Goal: Task Accomplishment & Management: Manage account settings

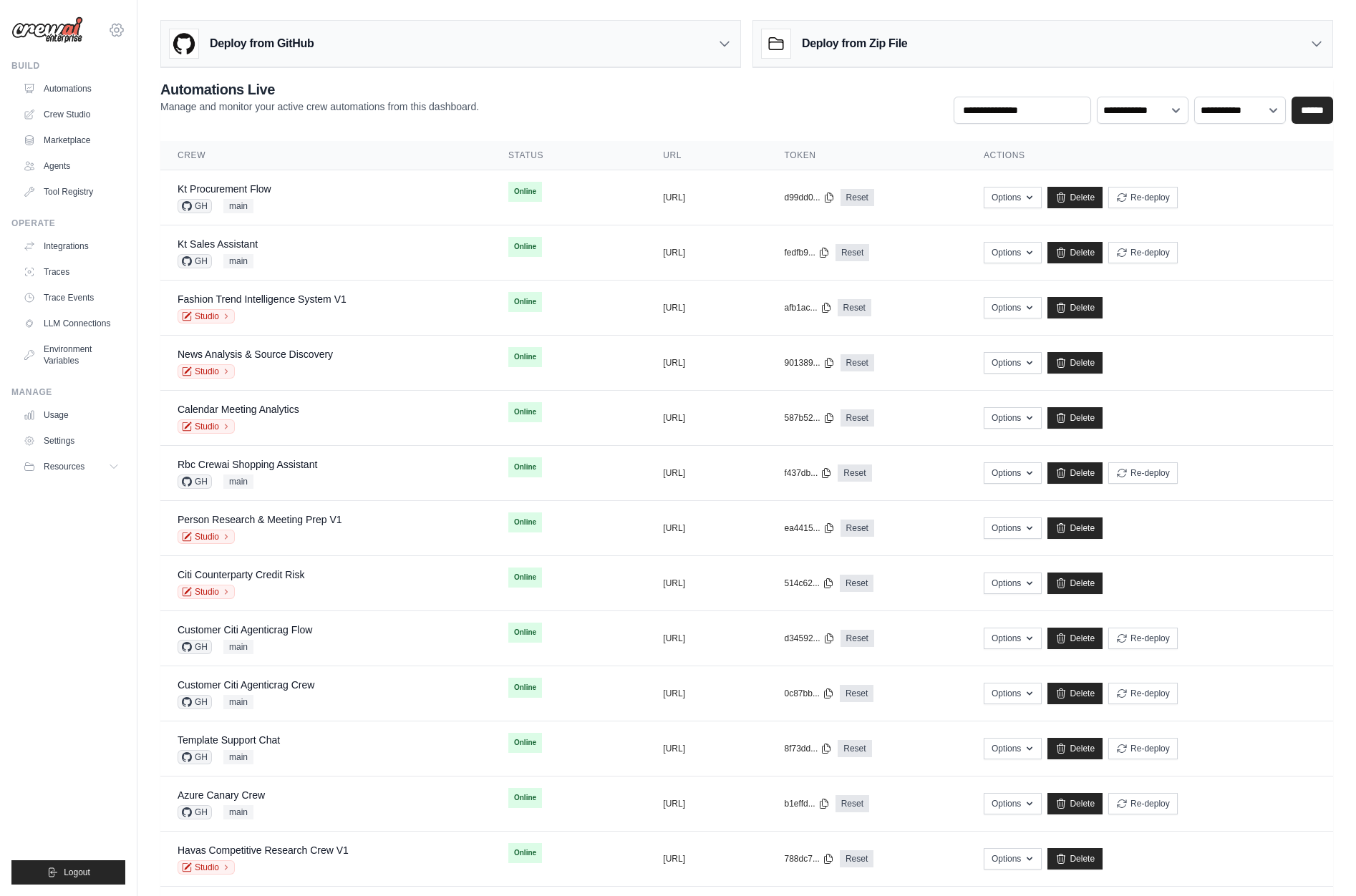
click at [113, 28] on icon at bounding box center [117, 30] width 17 height 17
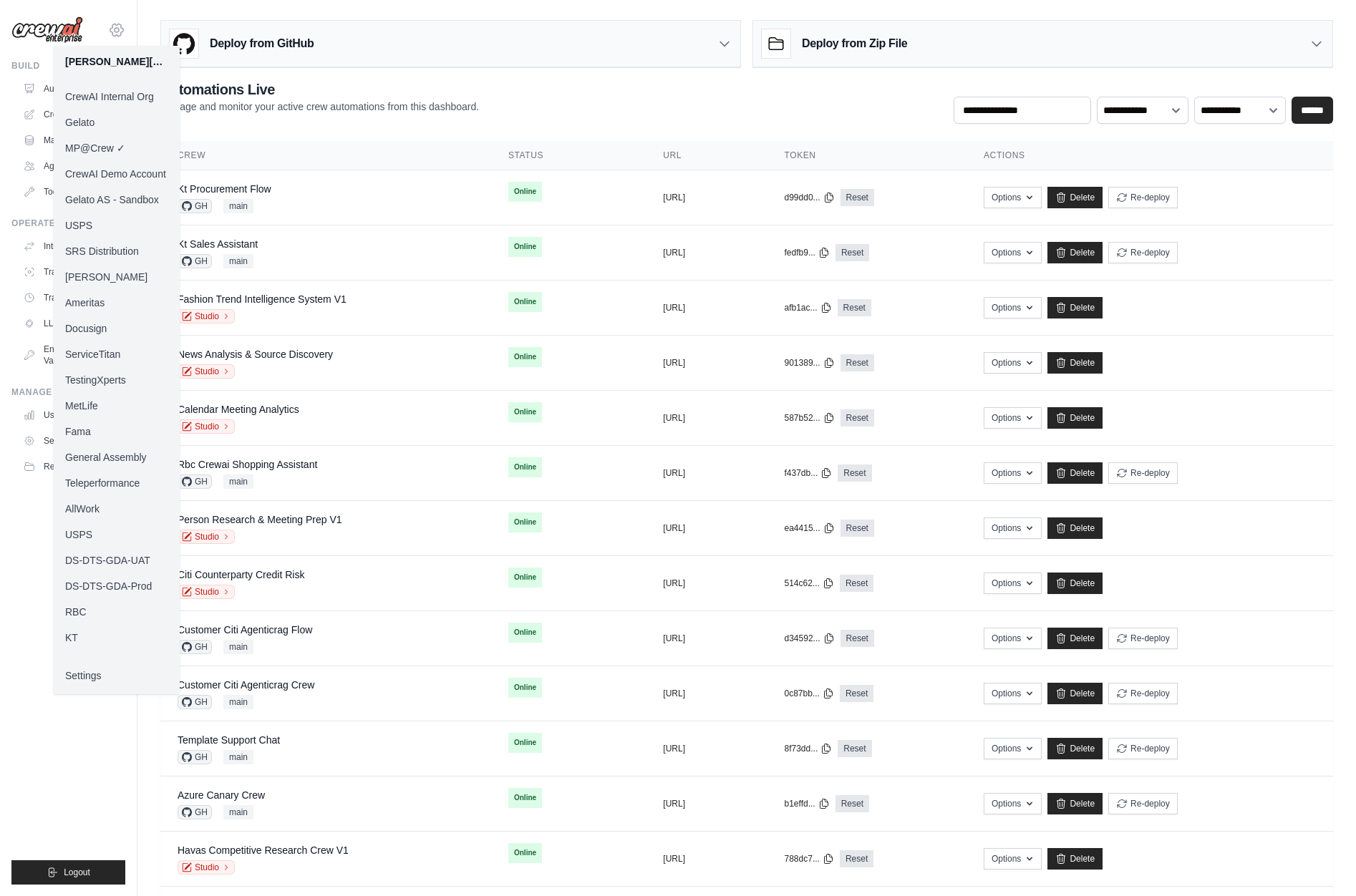
click at [113, 28] on icon at bounding box center [117, 30] width 17 height 17
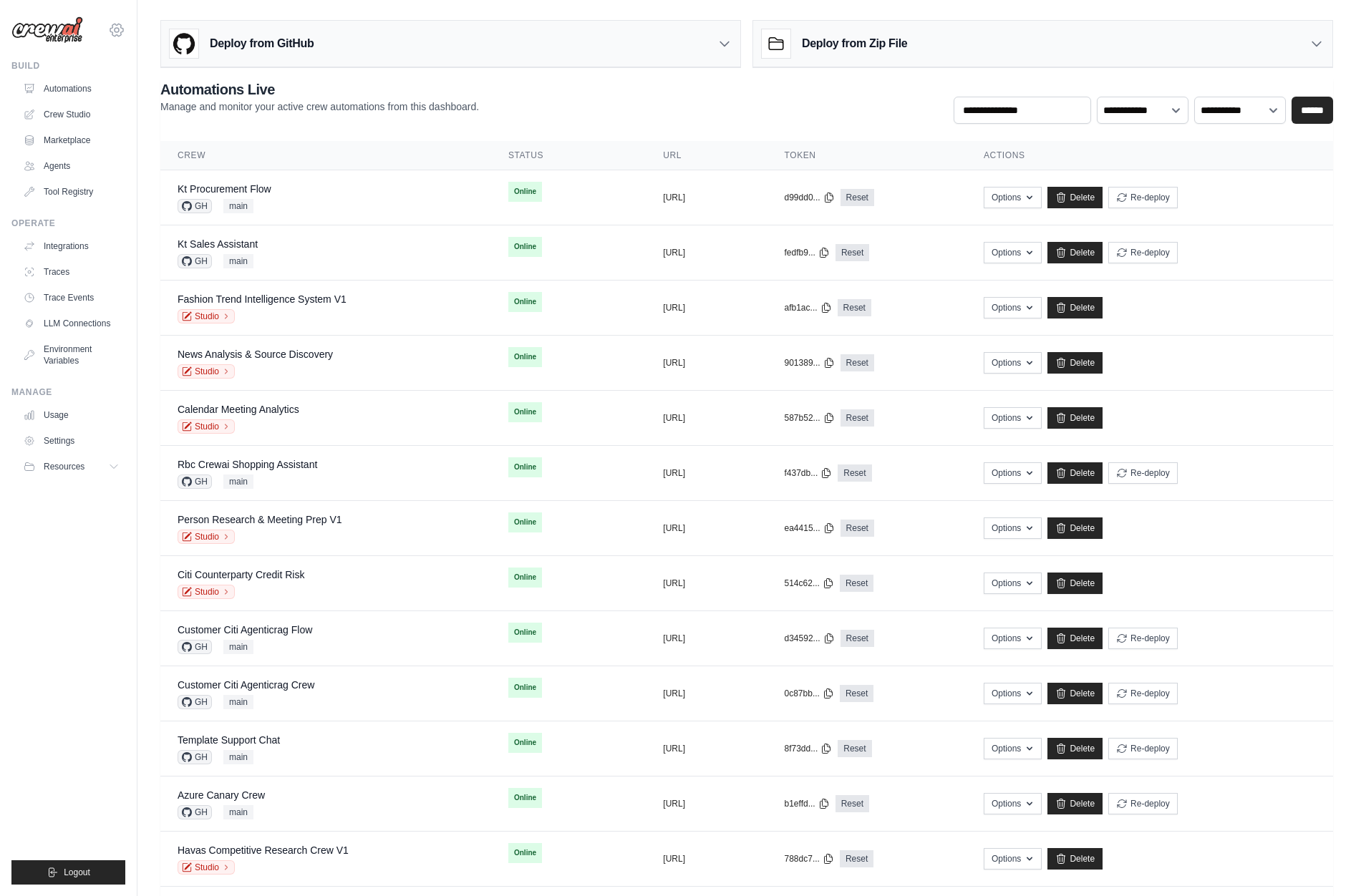
click at [113, 28] on icon at bounding box center [117, 30] width 17 height 17
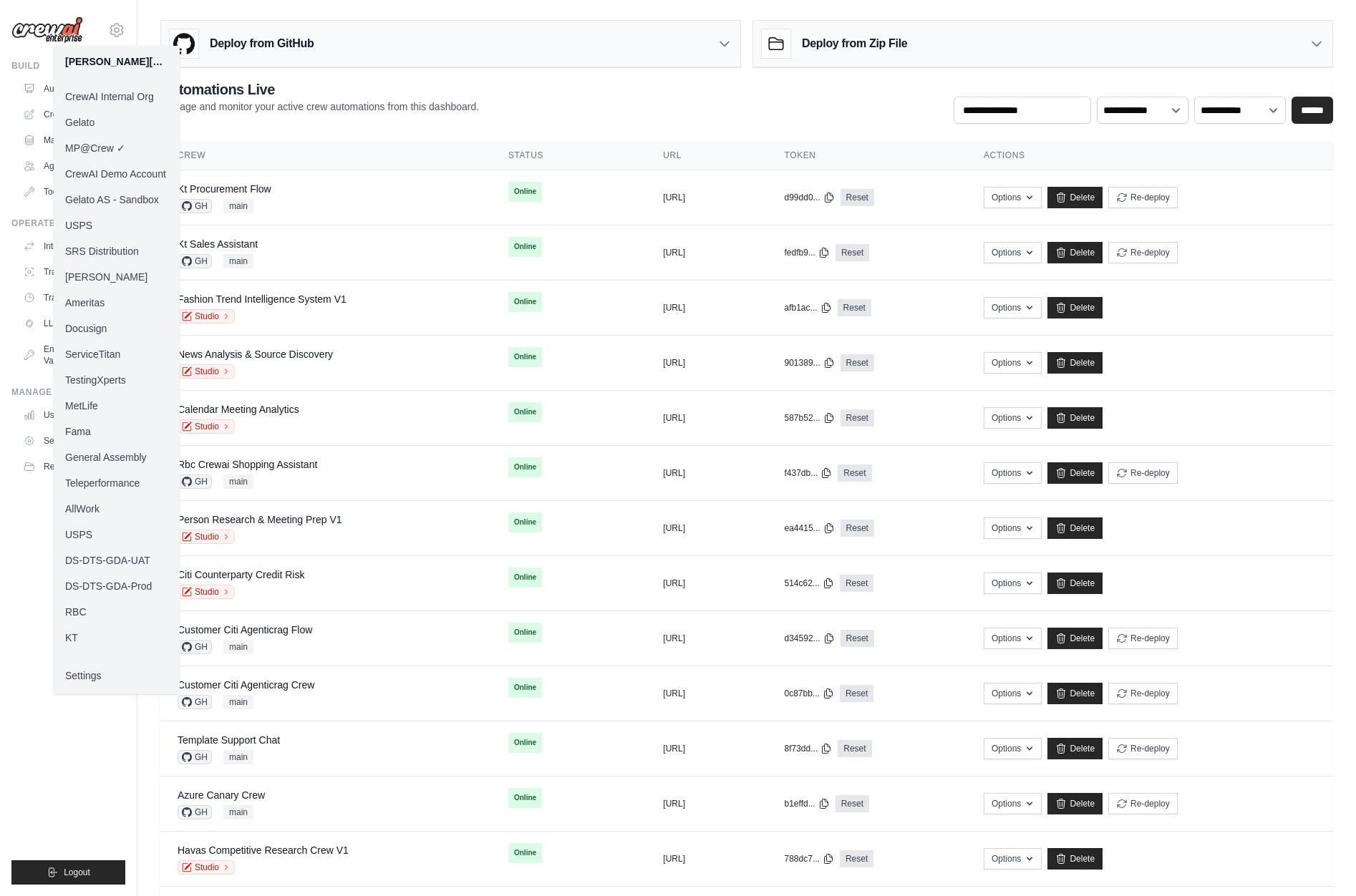
click at [99, 685] on link "Settings" at bounding box center [117, 675] width 126 height 26
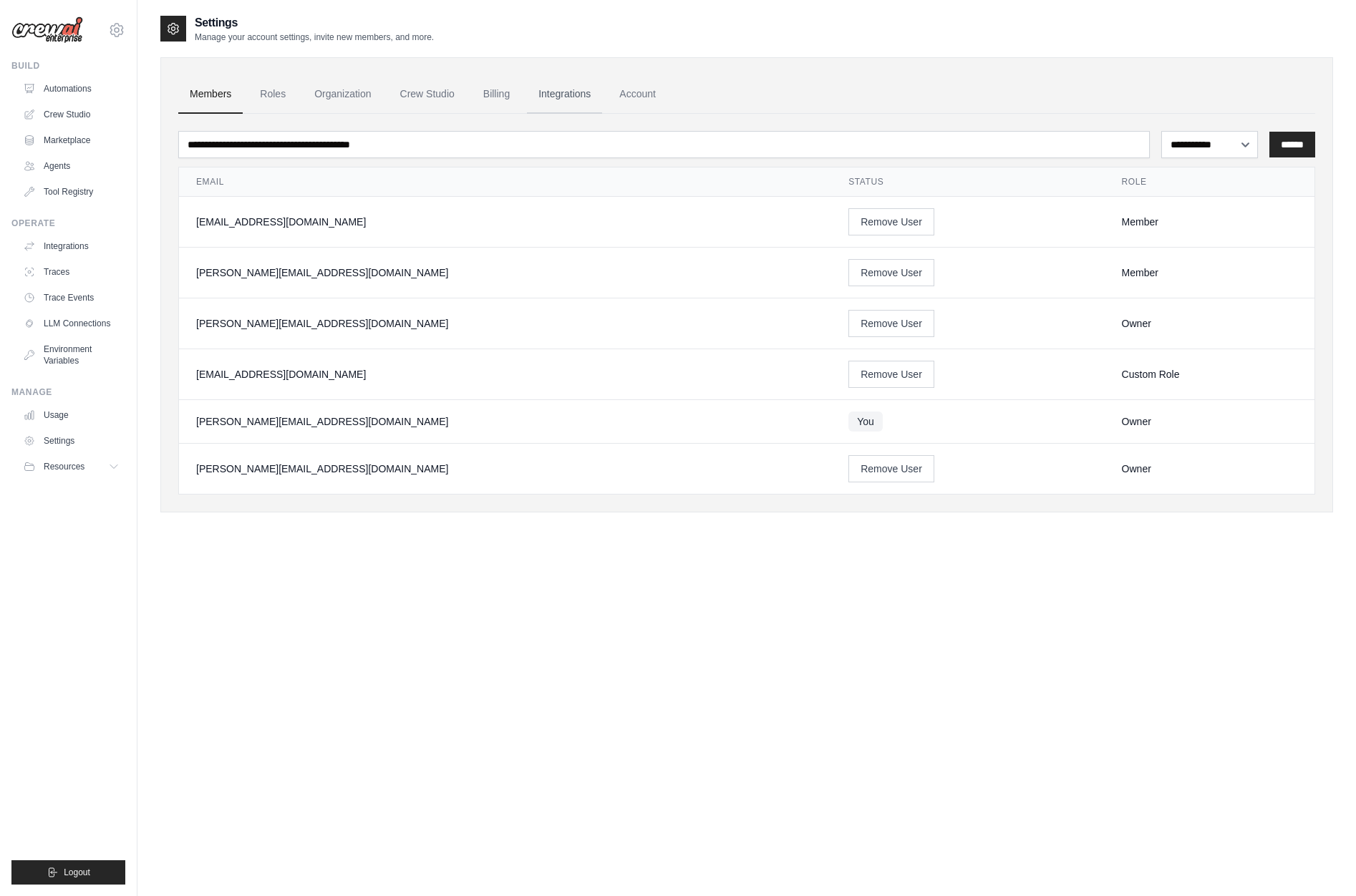
click at [545, 103] on link "Integrations" at bounding box center [564, 95] width 76 height 38
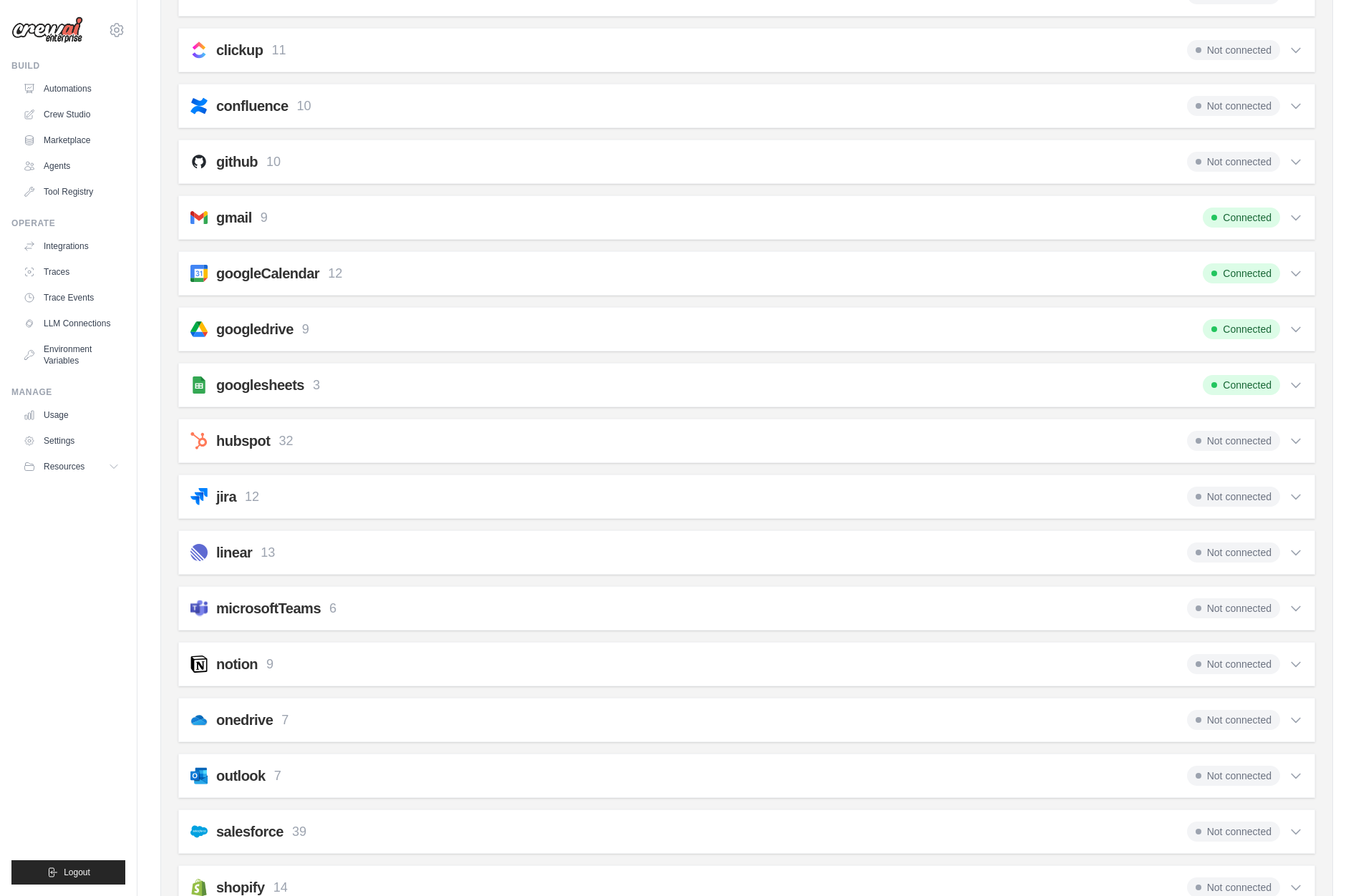
scroll to position [443, 0]
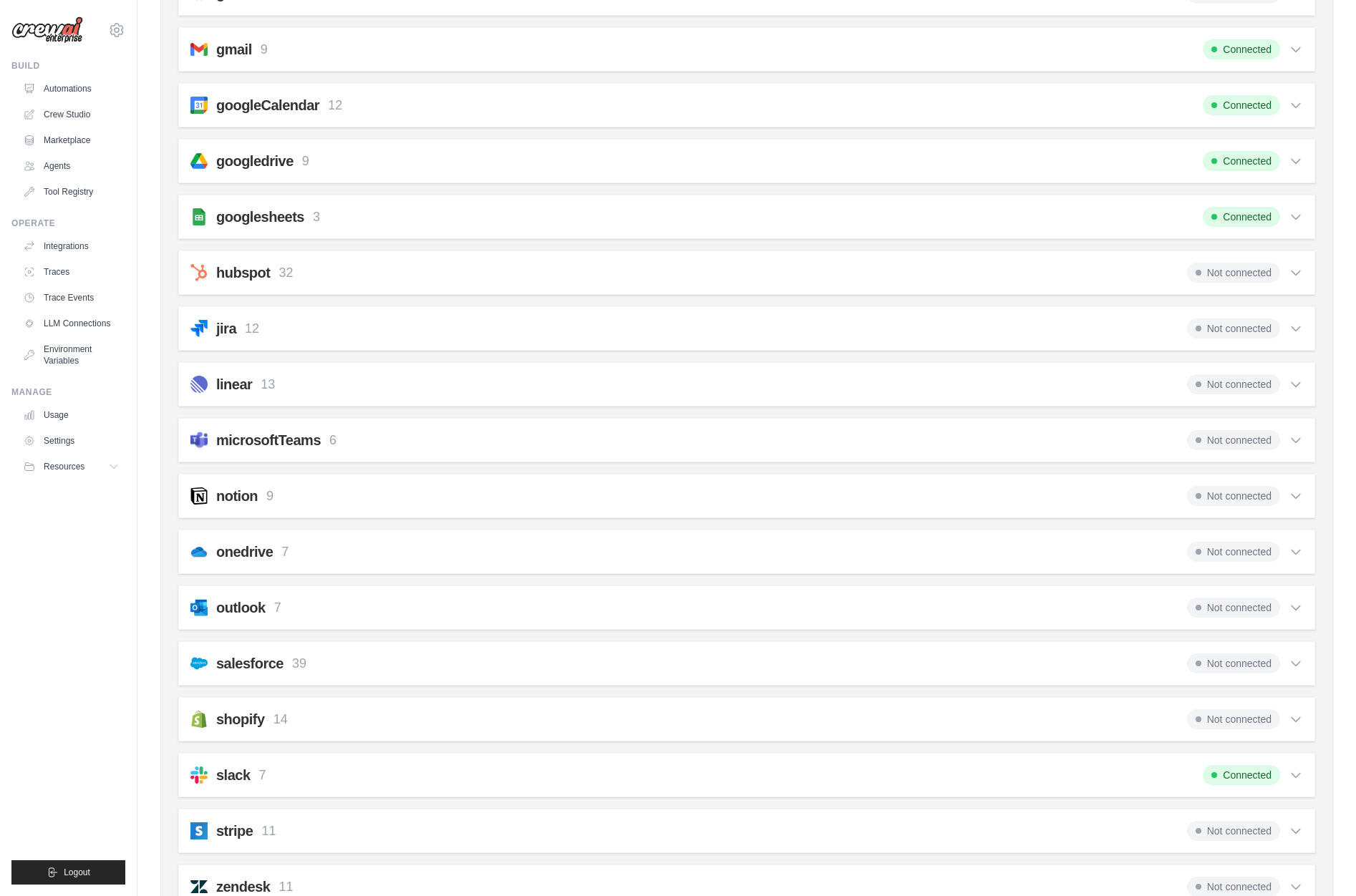
click at [1303, 663] on div "salesforce 39 Not connected Select all Create Contact: salesforce_create_record…" at bounding box center [746, 664] width 1137 height 44
click at [1300, 664] on icon at bounding box center [1295, 663] width 14 height 14
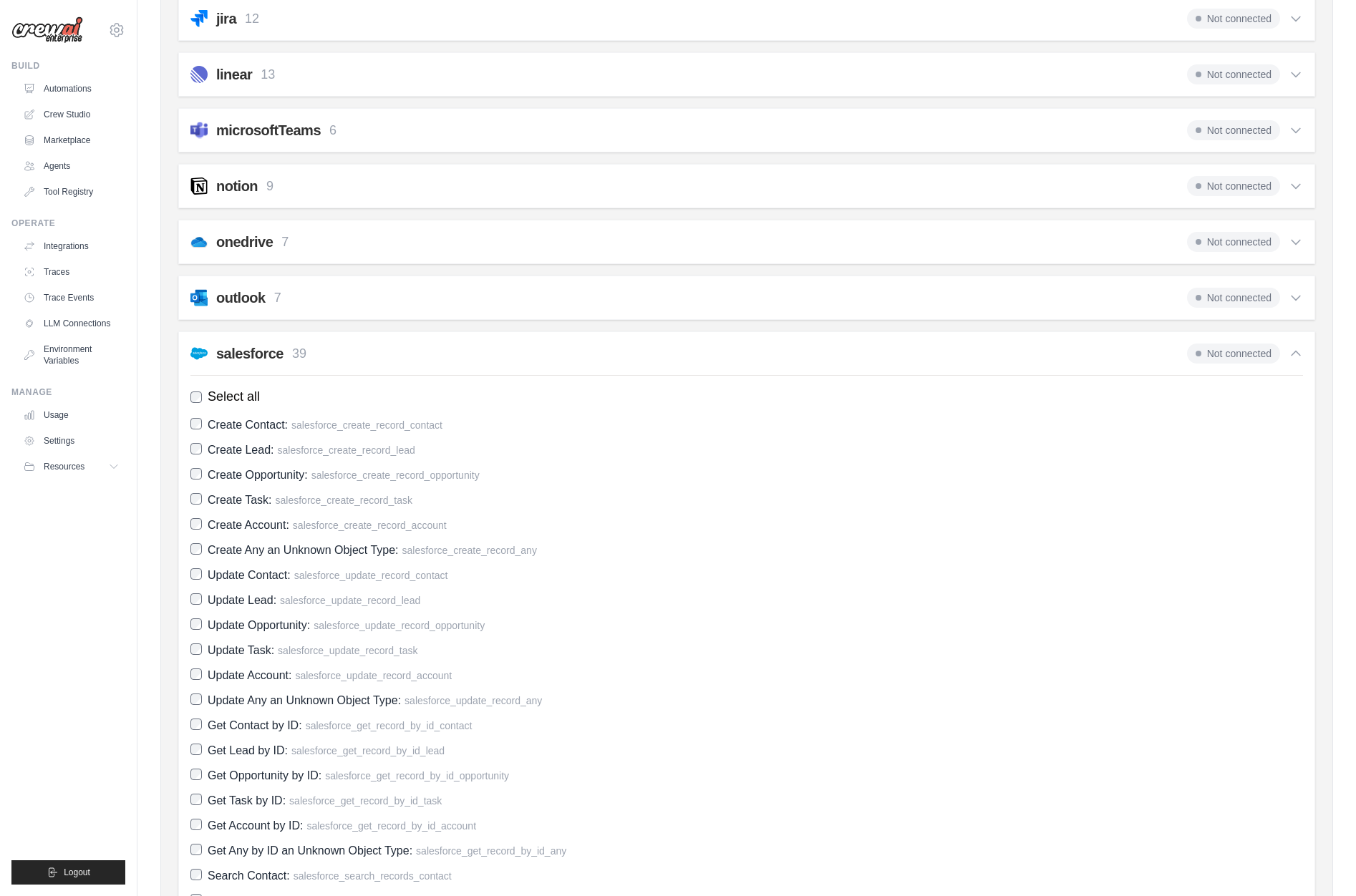
scroll to position [679, 0]
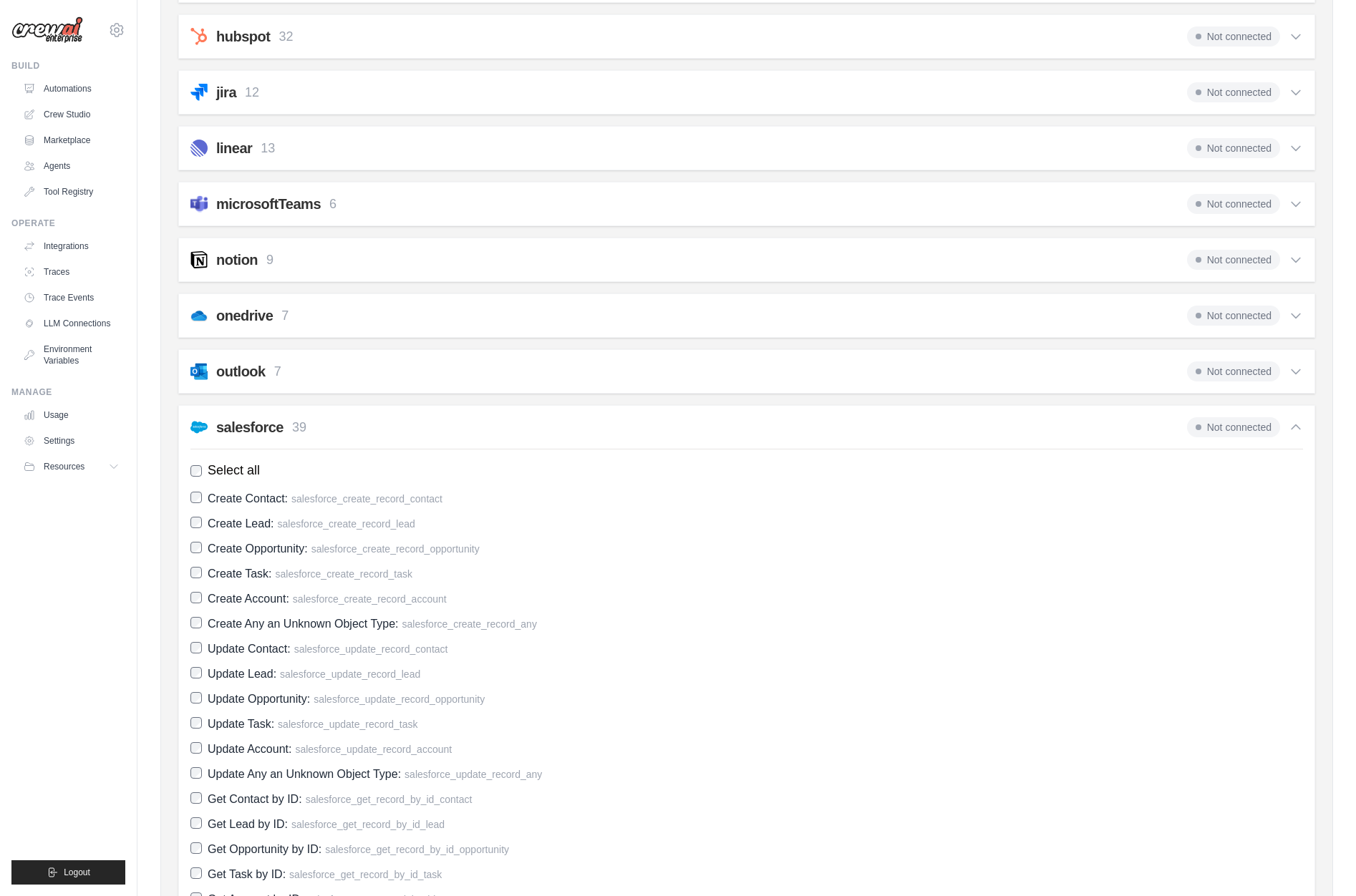
click at [261, 433] on h2 "salesforce" at bounding box center [250, 426] width 67 height 20
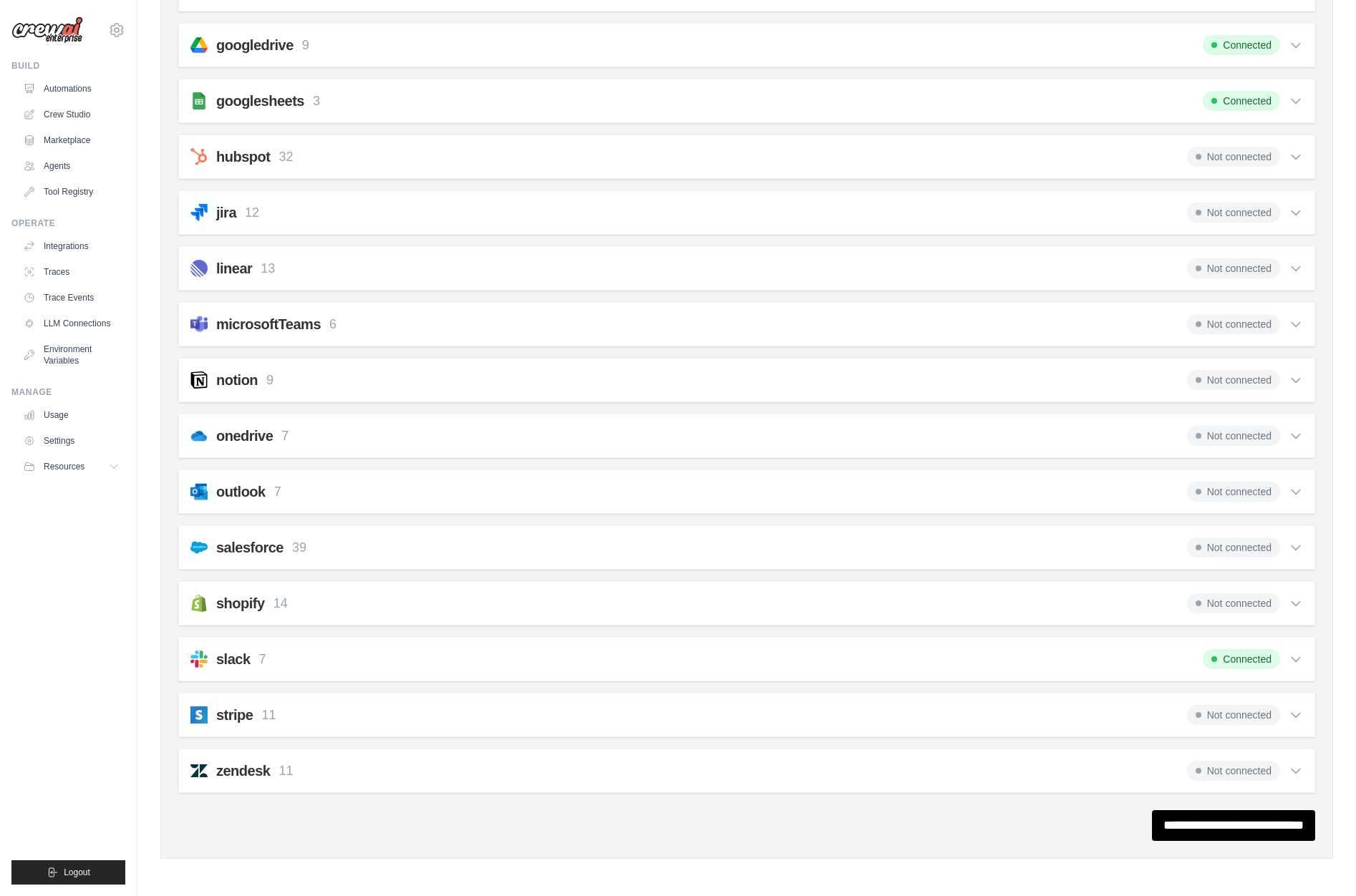
scroll to position [559, 0]
click at [118, 41] on div "[PERSON_NAME][EMAIL_ADDRESS][DOMAIN_NAME] CrewAI Internal Org [GEOGRAPHIC_DATA]…" at bounding box center [68, 23] width 114 height 46
click at [118, 33] on icon at bounding box center [117, 30] width 17 height 17
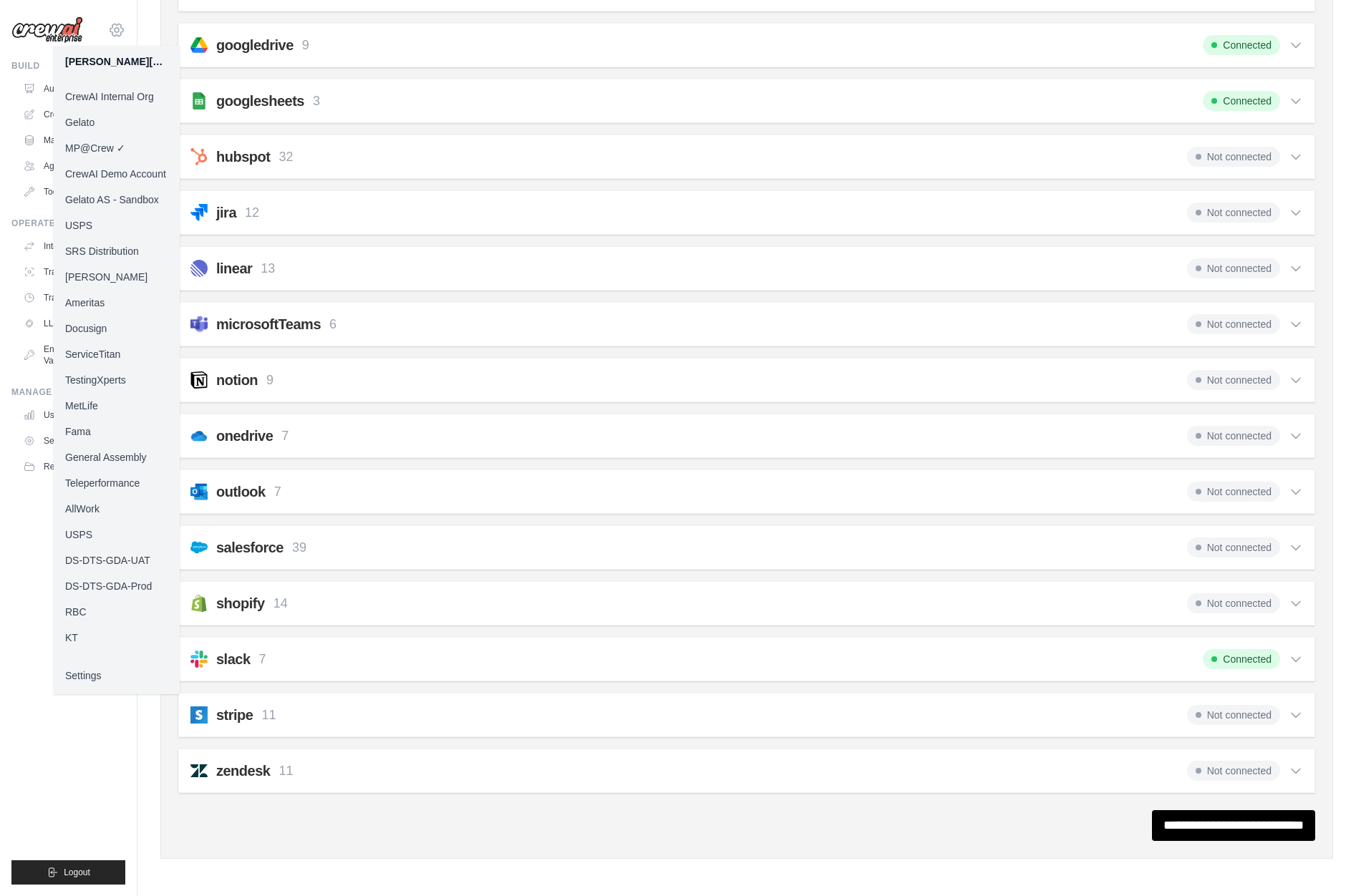
click at [118, 33] on icon at bounding box center [117, 30] width 17 height 17
